Goal: Communication & Community: Answer question/provide support

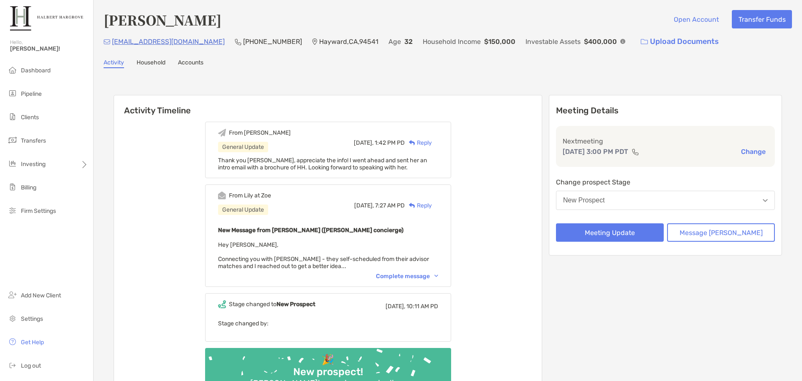
click at [430, 281] on div "From [PERSON_NAME] at [PERSON_NAME] General Update [DATE], 7:27 AM PD Reply New…" at bounding box center [328, 235] width 246 height 102
click at [418, 275] on div "Complete message" at bounding box center [407, 276] width 62 height 7
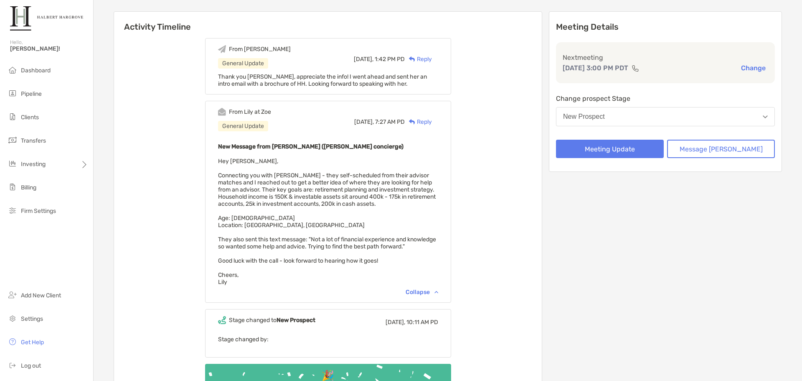
scroll to position [42, 0]
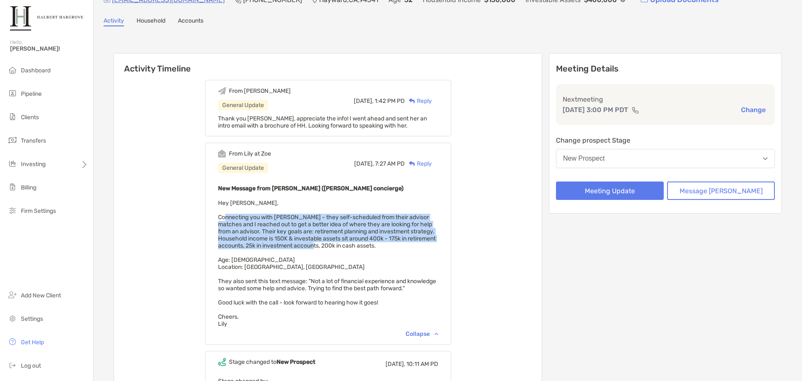
drag, startPoint x: 235, startPoint y: 217, endPoint x: 364, endPoint y: 245, distance: 131.5
click at [364, 245] on span "Hey [PERSON_NAME], Connecting you with [PERSON_NAME] - they self-scheduled from…" at bounding box center [327, 263] width 218 height 128
click at [241, 227] on span "Hey [PERSON_NAME], Connecting you with [PERSON_NAME] - they self-scheduled from…" at bounding box center [327, 263] width 218 height 128
drag, startPoint x: 233, startPoint y: 219, endPoint x: 329, endPoint y: 253, distance: 101.4
click at [329, 253] on div "New Message from [PERSON_NAME] ([PERSON_NAME] concierge) Hey [PERSON_NAME], Con…" at bounding box center [328, 255] width 220 height 144
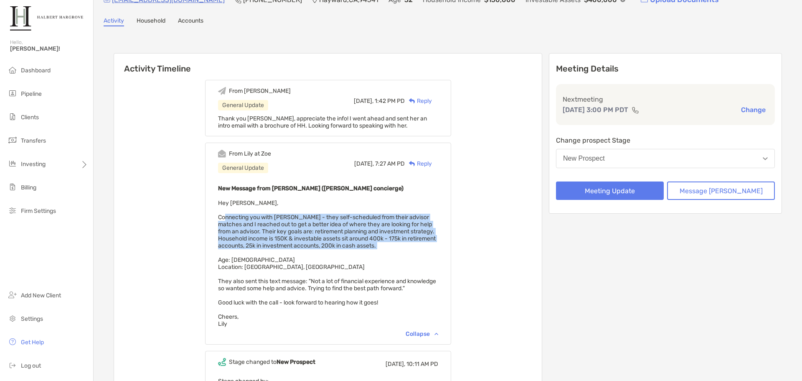
click at [329, 253] on div "New Message from [PERSON_NAME] ([PERSON_NAME] concierge) Hey [PERSON_NAME], Con…" at bounding box center [328, 255] width 220 height 144
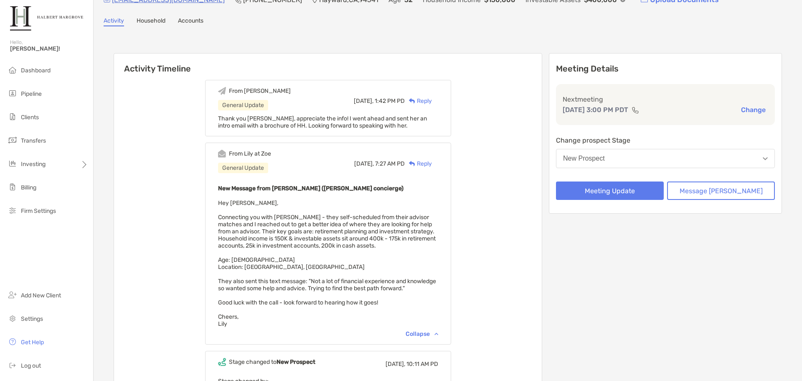
drag, startPoint x: 230, startPoint y: 215, endPoint x: 372, endPoint y: 293, distance: 161.6
click at [372, 293] on div "From [PERSON_NAME] at [PERSON_NAME] General Update [DATE], 7:27 AM PD Reply New…" at bounding box center [328, 244] width 246 height 202
copy span "Connecting you with [PERSON_NAME] - they self-scheduled from their advisor matc…"
click at [692, 297] on div "Meeting Details Next meeting [DATE] 3:00 PM PDT Change Change prospect Stage Ne…" at bounding box center [665, 258] width 233 height 411
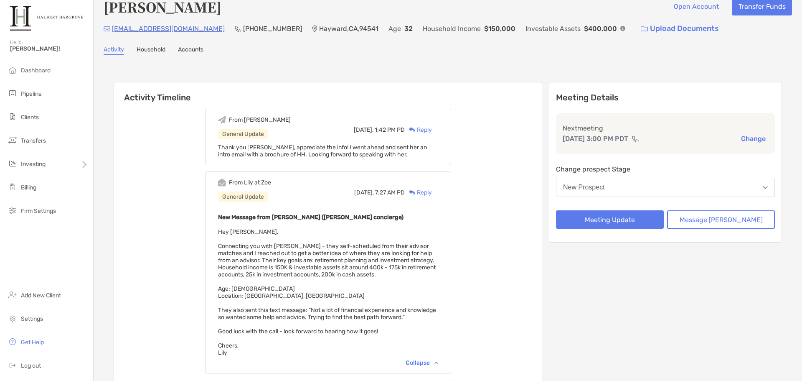
scroll to position [0, 0]
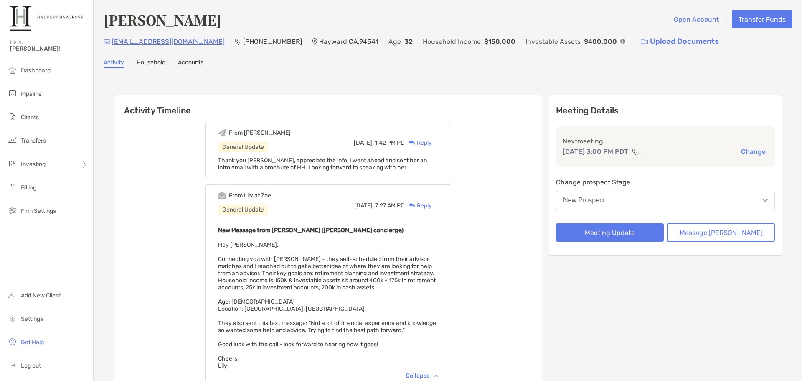
click at [446, 56] on div "[PERSON_NAME] Open Account Transfer Funds [EMAIL_ADDRESS][DOMAIN_NAME] (415) 99…" at bounding box center [448, 268] width 709 height 537
click at [551, 23] on div "[PERSON_NAME] Open Account Transfer Funds" at bounding box center [448, 19] width 689 height 19
drag, startPoint x: 213, startPoint y: 23, endPoint x: 108, endPoint y: 20, distance: 105.0
click at [108, 20] on div "[PERSON_NAME] Open Account Transfer Funds" at bounding box center [448, 19] width 689 height 19
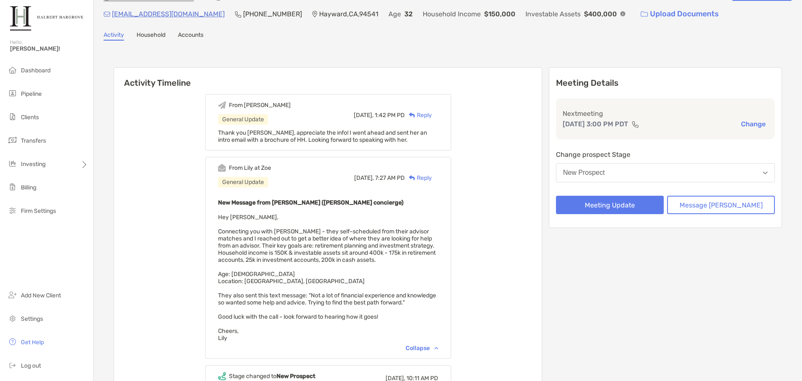
scroll to position [42, 0]
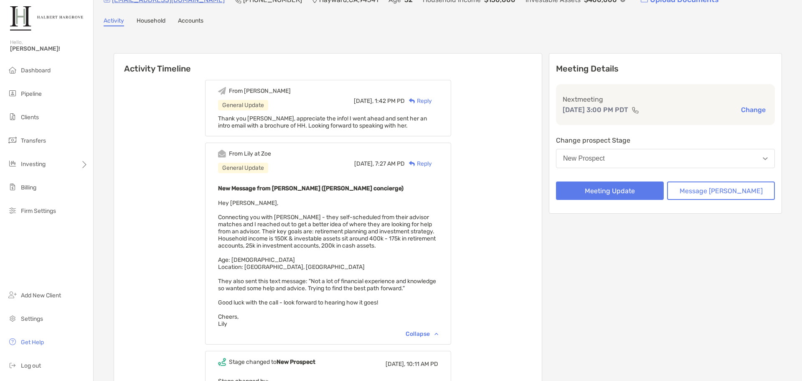
click at [562, 19] on div "Activity Household Accounts" at bounding box center [448, 21] width 689 height 9
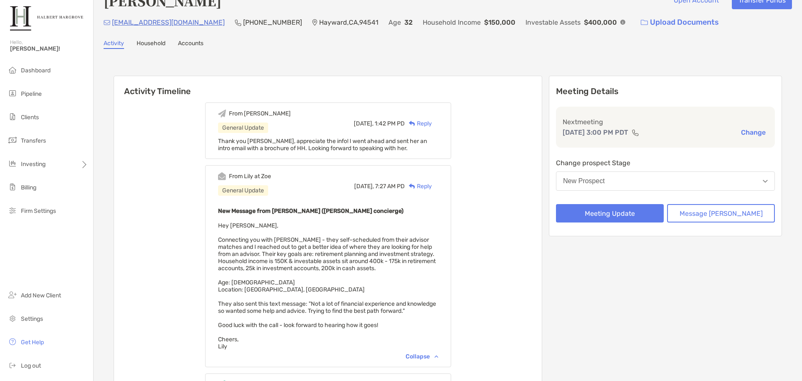
scroll to position [0, 0]
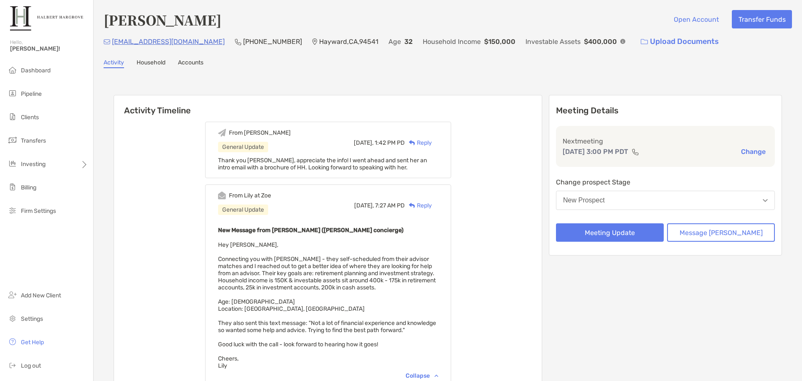
drag, startPoint x: 748, startPoint y: 61, endPoint x: 745, endPoint y: 69, distance: 8.5
click at [748, 61] on div "Activity Household Accounts" at bounding box center [448, 63] width 689 height 9
click at [589, 12] on div "[PERSON_NAME] Open Account Transfer Funds" at bounding box center [448, 19] width 689 height 19
click at [590, 18] on div "[PERSON_NAME] Open Account Transfer Funds" at bounding box center [448, 19] width 689 height 19
click at [570, 16] on div "[PERSON_NAME] Open Account Transfer Funds" at bounding box center [448, 19] width 689 height 19
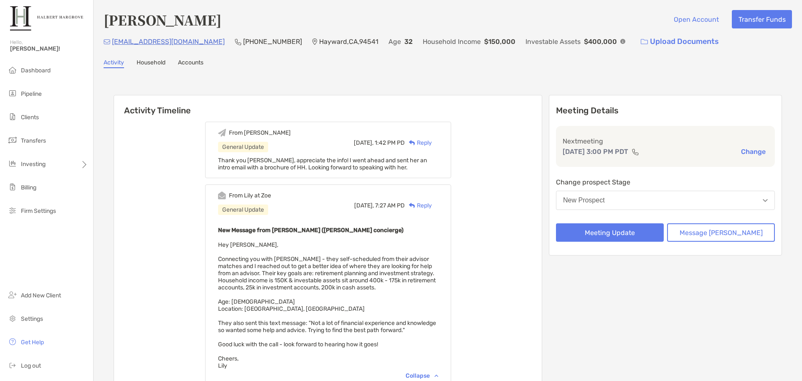
click at [454, 67] on div "Activity Household Accounts" at bounding box center [448, 63] width 689 height 9
click at [489, 76] on div "[PERSON_NAME] Open Account Transfer Funds [EMAIL_ADDRESS][DOMAIN_NAME] (415) 99…" at bounding box center [448, 268] width 709 height 537
click at [636, 70] on div "[PERSON_NAME] Open Account Transfer Funds [EMAIL_ADDRESS][DOMAIN_NAME] (415) 99…" at bounding box center [448, 268] width 709 height 537
click at [689, 64] on div "Activity Household Accounts" at bounding box center [448, 63] width 689 height 9
click at [694, 73] on div "[PERSON_NAME] Open Account Transfer Funds [EMAIL_ADDRESS][DOMAIN_NAME] (415) 99…" at bounding box center [448, 268] width 709 height 537
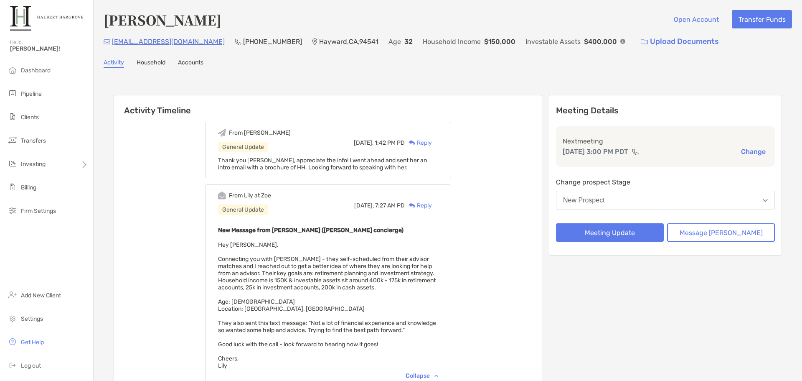
click at [593, 54] on div "[PERSON_NAME] Open Account Transfer Funds [EMAIL_ADDRESS][DOMAIN_NAME] (415) 99…" at bounding box center [448, 268] width 709 height 537
click at [335, 73] on div "[PERSON_NAME] Open Account Transfer Funds [EMAIL_ADDRESS][DOMAIN_NAME] (415) 99…" at bounding box center [448, 268] width 709 height 537
click at [763, 94] on div "Activity Timeline From [PERSON_NAME] General Update [DATE], 1:42 PM PD Reply Th…" at bounding box center [448, 302] width 669 height 430
drag, startPoint x: 763, startPoint y: 93, endPoint x: 753, endPoint y: 87, distance: 12.4
click at [762, 92] on div "Activity Timeline From [PERSON_NAME] General Update [DATE], 1:42 PM PD Reply Th…" at bounding box center [448, 302] width 669 height 430
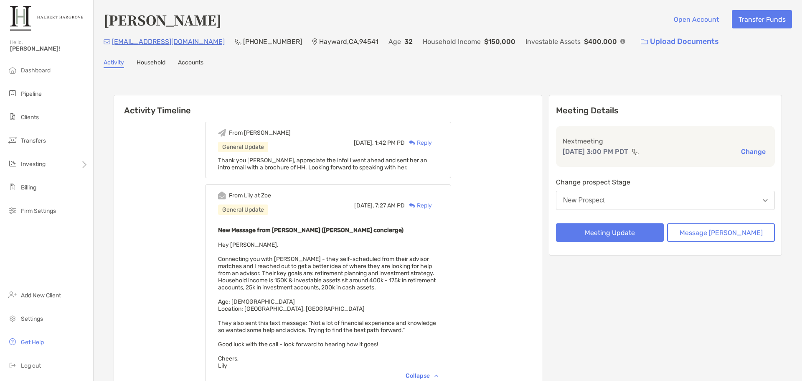
click at [654, 74] on div "[PERSON_NAME] Open Account Transfer Funds [EMAIL_ADDRESS][DOMAIN_NAME] (415) 99…" at bounding box center [448, 268] width 709 height 537
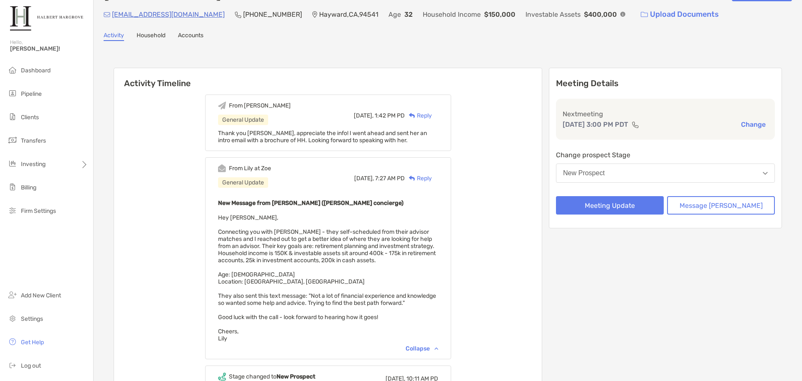
scroll to position [42, 0]
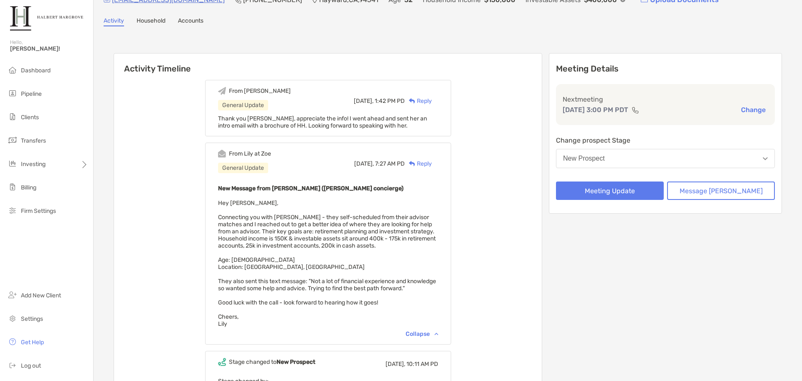
click at [542, 89] on div "From [PERSON_NAME] General Update [DATE], 1:42 PM PD Reply Thank you [PERSON_NA…" at bounding box center [328, 269] width 428 height 390
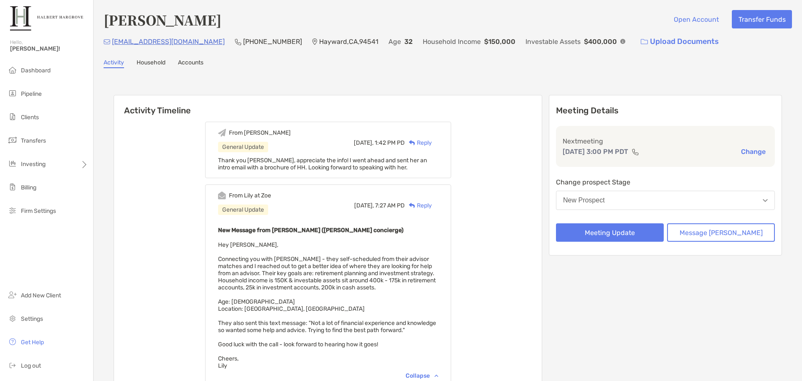
click at [657, 54] on div "[PERSON_NAME] Open Account Transfer Funds [EMAIL_ADDRESS][DOMAIN_NAME] (415) 99…" at bounding box center [448, 268] width 709 height 537
click at [575, 74] on div "[PERSON_NAME] Open Account Transfer Funds [EMAIL_ADDRESS][DOMAIN_NAME] (415) 99…" at bounding box center [448, 268] width 709 height 537
